Goal: Information Seeking & Learning: Learn about a topic

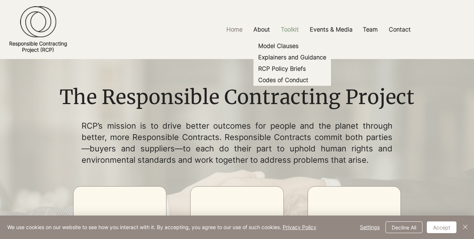
click at [288, 30] on p "Toolkit" at bounding box center [289, 29] width 25 height 16
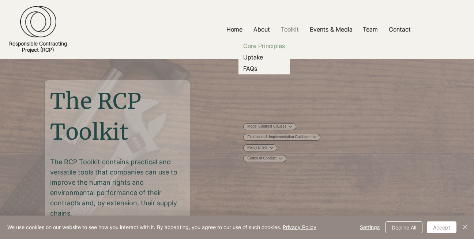
click at [256, 46] on p "Core Principles" at bounding box center [264, 45] width 48 height 11
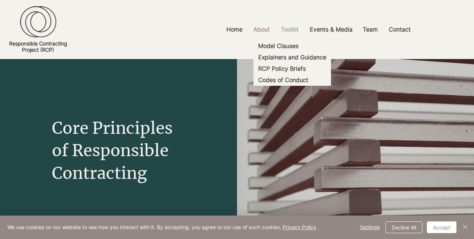
click at [295, 30] on p "Toolkit" at bounding box center [289, 29] width 25 height 16
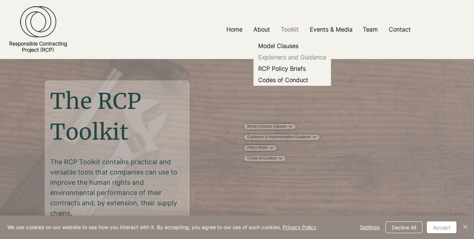
click at [283, 59] on p "Explainers and Guidance" at bounding box center [292, 57] width 74 height 11
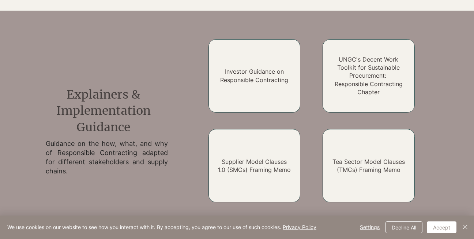
scroll to position [530, 0]
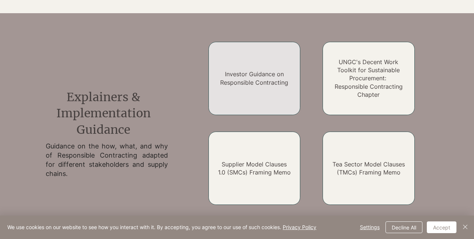
click at [245, 80] on link "Investor Guidance on Responsible Contracting" at bounding box center [254, 77] width 68 height 15
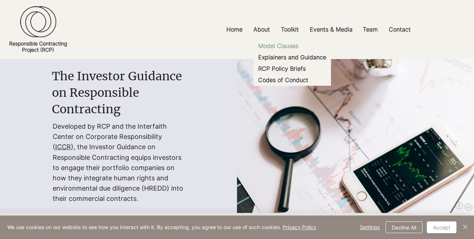
click at [282, 48] on p "Model Clauses" at bounding box center [278, 45] width 46 height 11
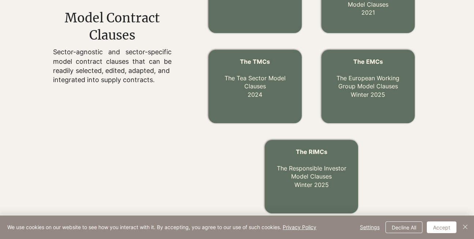
scroll to position [315, 0]
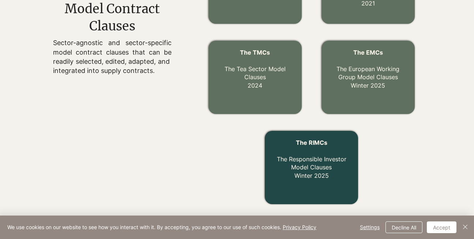
click at [308, 166] on link "The RIMCs The Responsible Investor Model Clauses Winter 2025" at bounding box center [312, 159] width 70 height 40
